Goal: Transaction & Acquisition: Purchase product/service

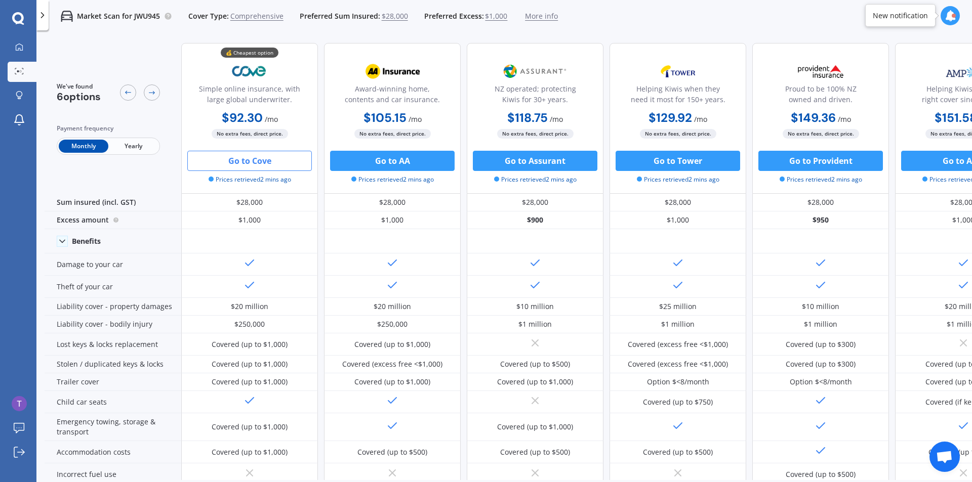
click at [264, 163] on button "Go to Cove" at bounding box center [249, 161] width 124 height 20
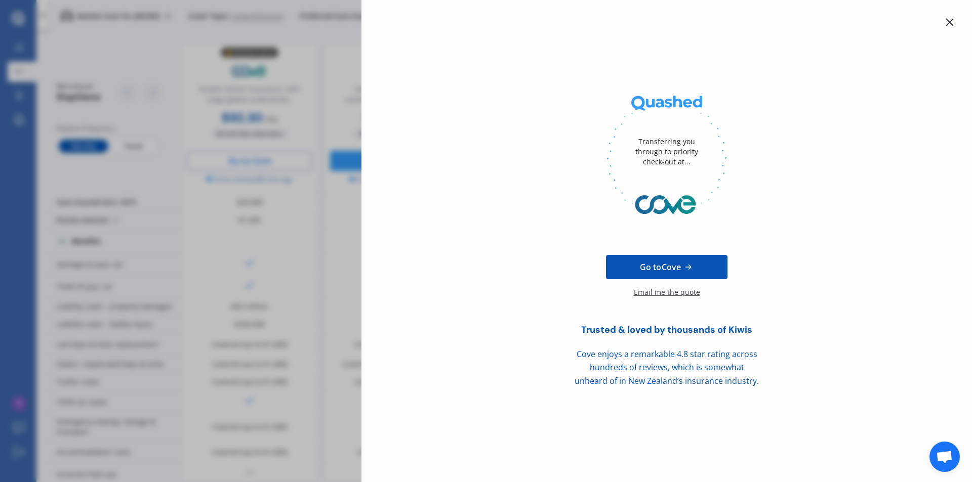
click at [949, 20] on icon at bounding box center [949, 22] width 8 height 8
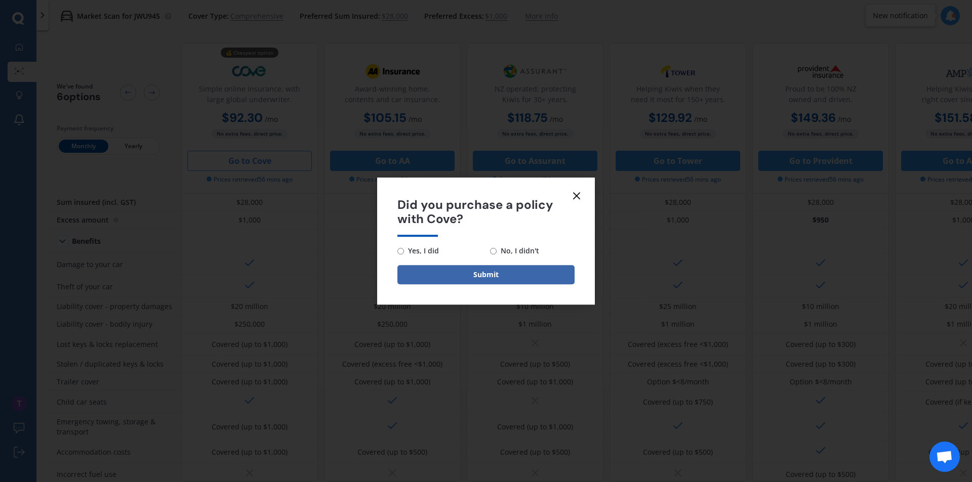
click at [576, 193] on icon at bounding box center [576, 196] width 12 height 12
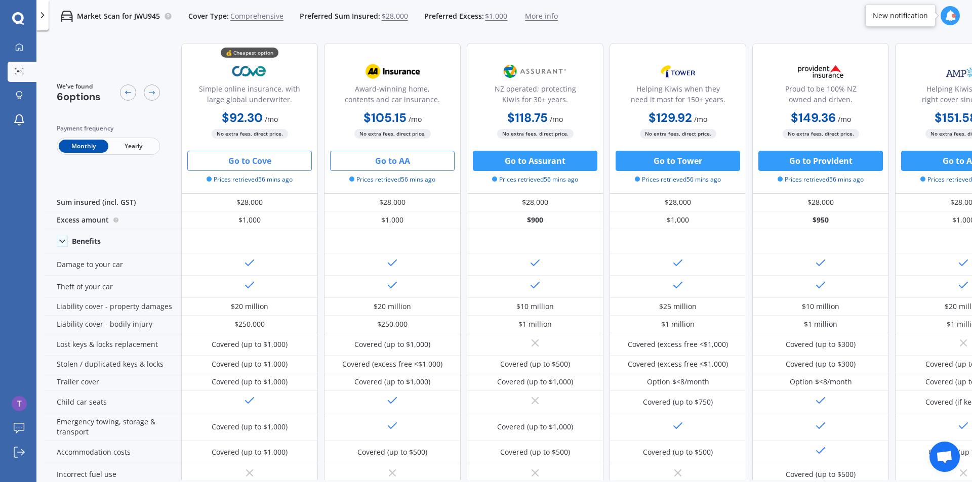
click at [405, 163] on button "Go to AA" at bounding box center [392, 161] width 124 height 20
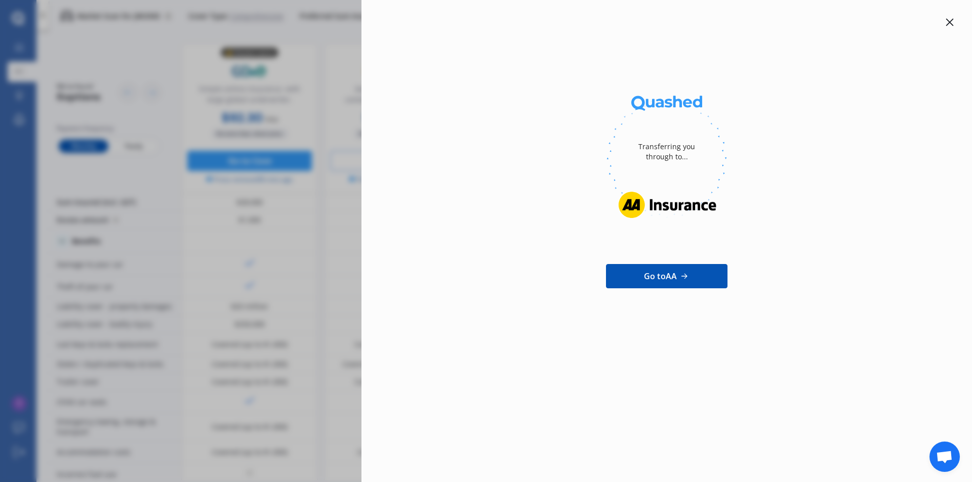
click at [950, 23] on icon at bounding box center [950, 23] width 8 height 8
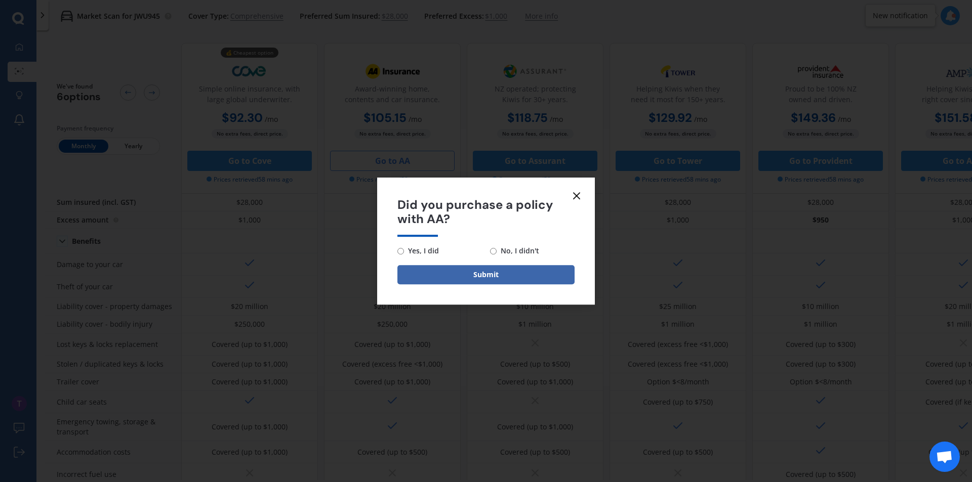
click at [581, 198] on icon at bounding box center [576, 196] width 12 height 12
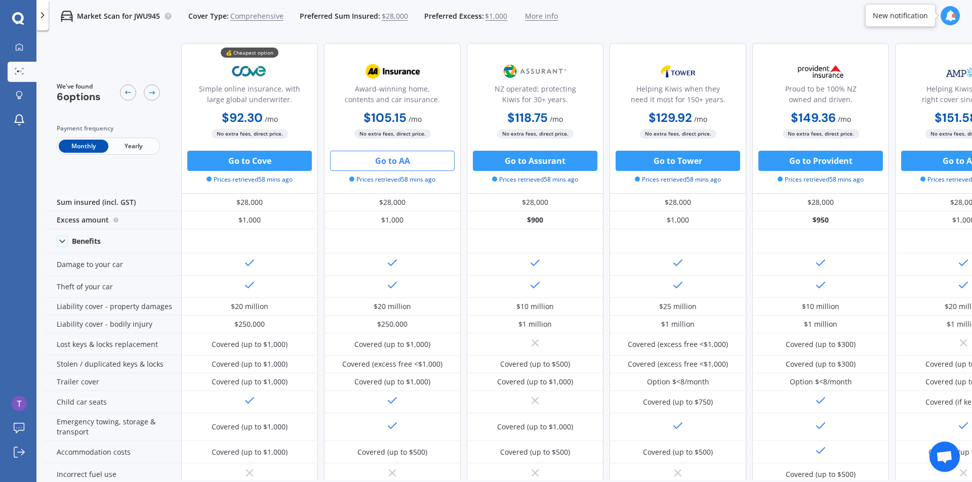
click at [376, 161] on button "Go to AA" at bounding box center [392, 161] width 124 height 20
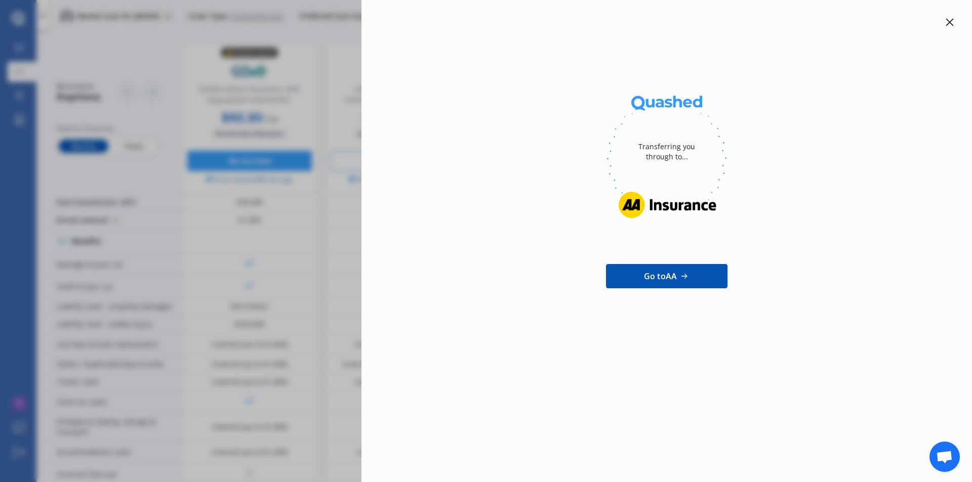
click at [662, 281] on span "Go to AA" at bounding box center [660, 276] width 33 height 12
click at [945, 19] on div at bounding box center [949, 22] width 12 height 12
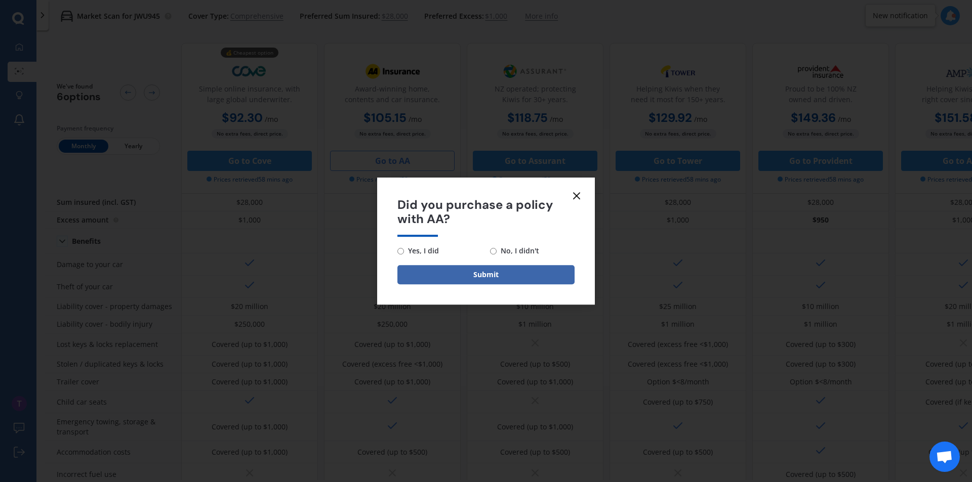
click at [576, 200] on icon at bounding box center [576, 196] width 12 height 12
